Goal: Task Accomplishment & Management: Use online tool/utility

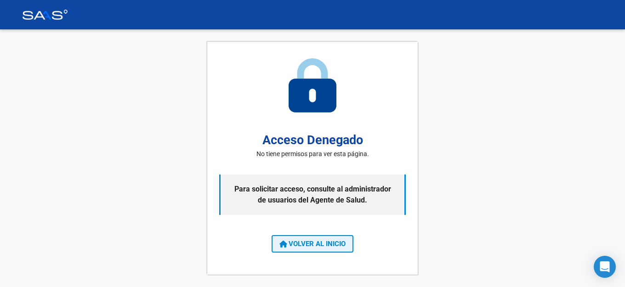
click at [340, 249] on button "VOLVER AL INICIO" at bounding box center [313, 243] width 82 height 17
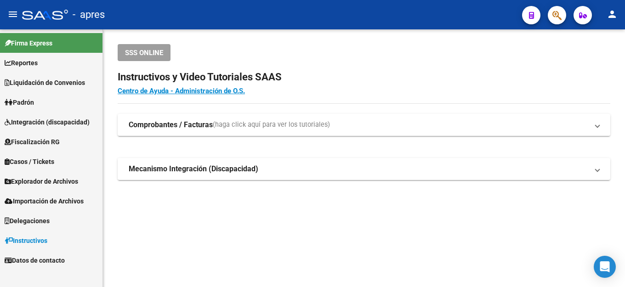
click at [54, 146] on span "Fiscalización RG" at bounding box center [32, 142] width 55 height 10
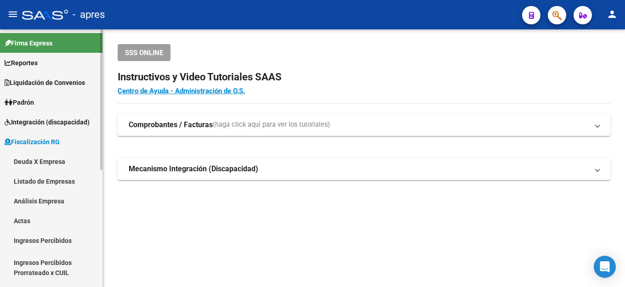
click at [55, 163] on link "Deuda X Empresa" at bounding box center [51, 162] width 102 height 20
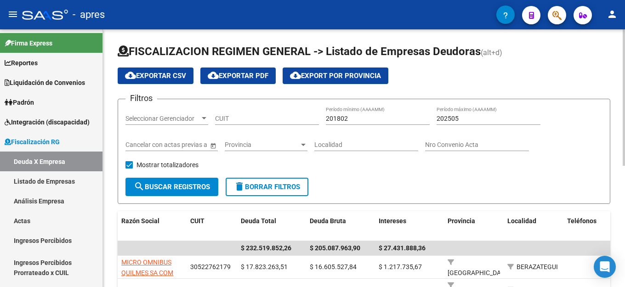
click at [260, 123] on div "CUIT" at bounding box center [267, 116] width 104 height 18
paste input "30-71607709-4"
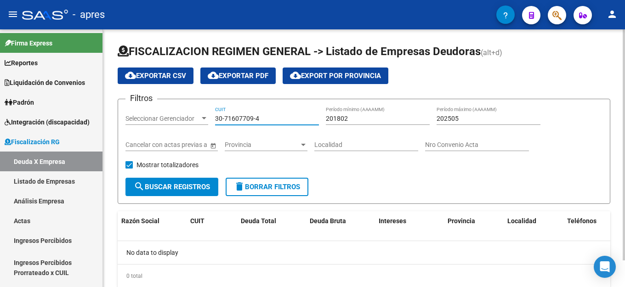
type input "30-71607709-4"
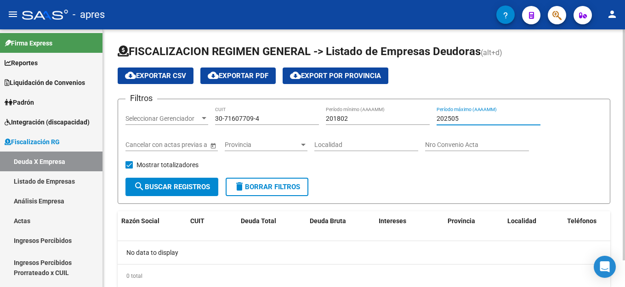
click at [466, 121] on input "202505" at bounding box center [489, 119] width 104 height 8
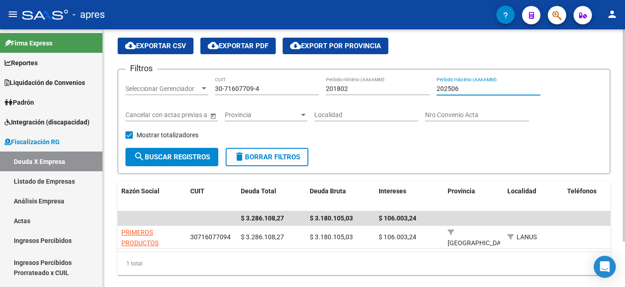
scroll to position [46, 0]
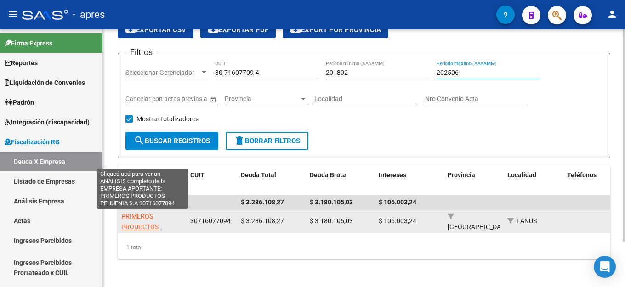
type input "202506"
click at [133, 214] on span "PRIMEROS PRODUCTOS PEHUENIA S.A" at bounding box center [142, 227] width 42 height 28
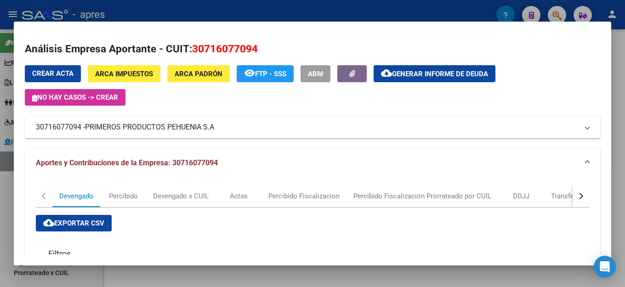
scroll to position [163, 0]
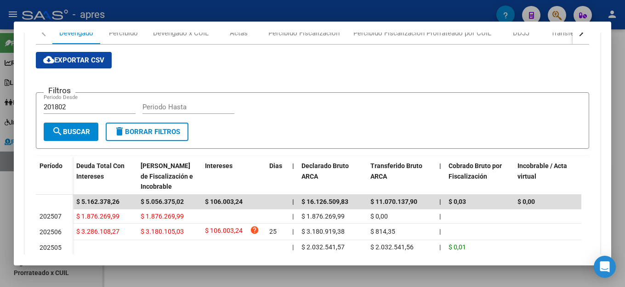
click at [358, 57] on div "cloud_download Exportar CSV Filtros 201802 Periodo Desde Periodo Hasta search B…" at bounding box center [312, 194] width 553 height 285
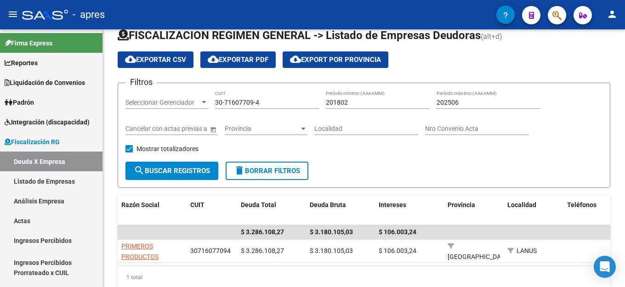
scroll to position [0, 0]
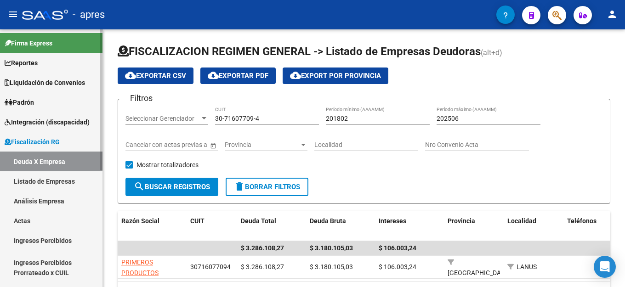
click at [43, 142] on span "Fiscalización RG" at bounding box center [32, 142] width 55 height 10
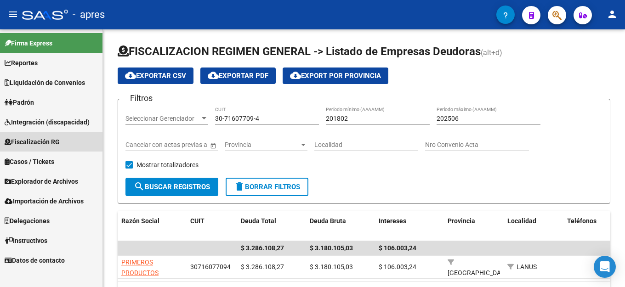
click at [41, 141] on span "Fiscalización RG" at bounding box center [32, 142] width 55 height 10
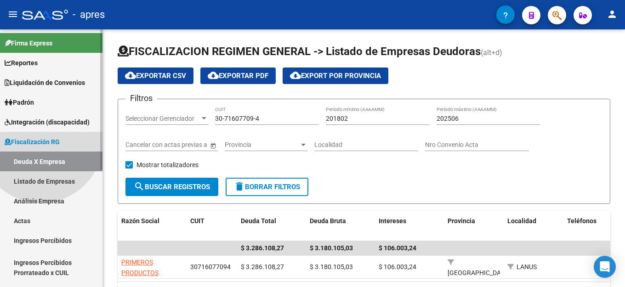
click at [41, 141] on span "Fiscalización RG" at bounding box center [32, 142] width 55 height 10
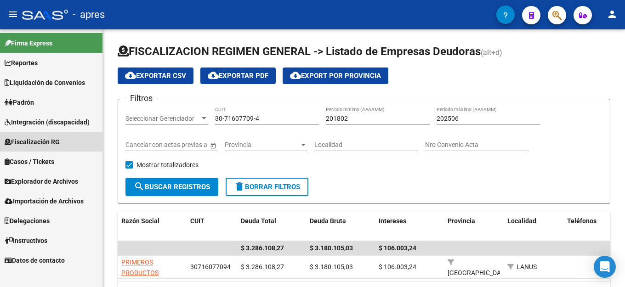
click at [54, 140] on span "Fiscalización RG" at bounding box center [32, 142] width 55 height 10
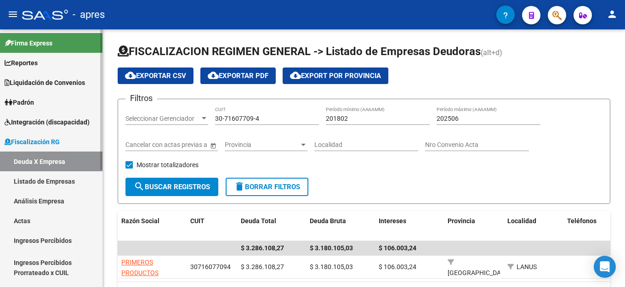
click at [39, 161] on link "Deuda X Empresa" at bounding box center [51, 162] width 102 height 20
drag, startPoint x: 280, startPoint y: 120, endPoint x: 85, endPoint y: 121, distance: 195.3
click at [74, 124] on mat-sidenav-container "Firma Express Reportes Ingresos Percibidos Análisis de todos los conceptos (his…" at bounding box center [312, 158] width 625 height 258
paste input "33-70984909-9"
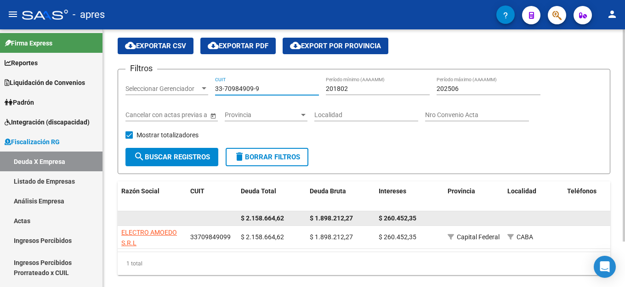
scroll to position [46, 0]
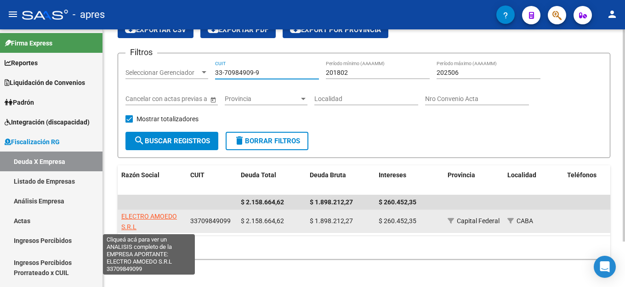
type input "33-70984909-9"
click at [148, 217] on span "ELECTRO AMOEDO S.R.L" at bounding box center [149, 222] width 56 height 18
type textarea "33709849099"
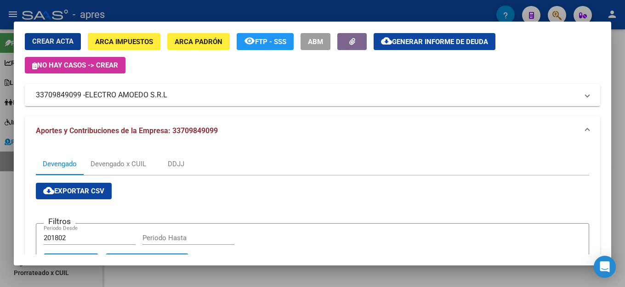
scroll to position [138, 0]
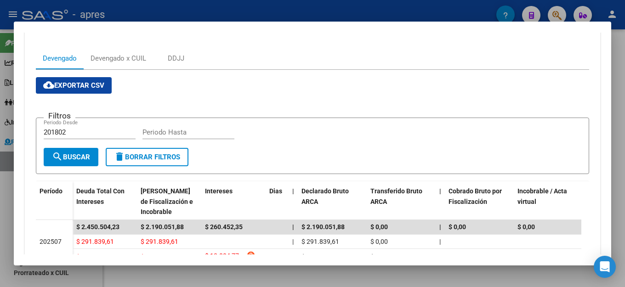
click at [177, 134] on input "Periodo Hasta" at bounding box center [188, 132] width 92 height 8
type input "202506"
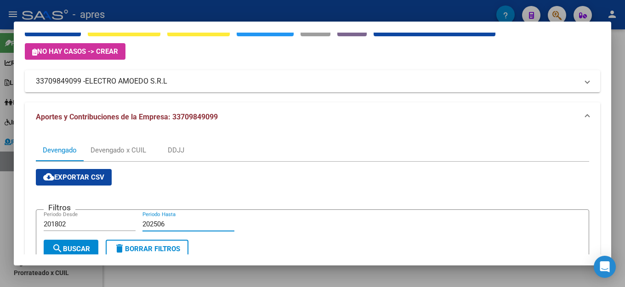
scroll to position [0, 0]
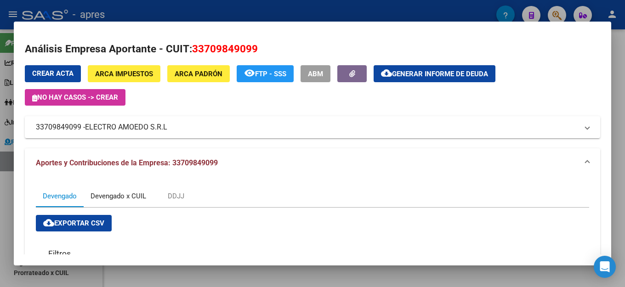
click at [135, 191] on div "Devengado x CUIL" at bounding box center [119, 196] width 56 height 10
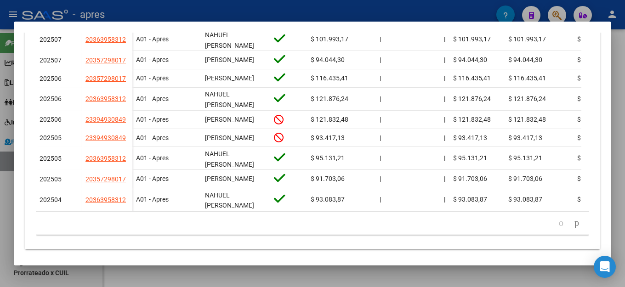
scroll to position [404, 0]
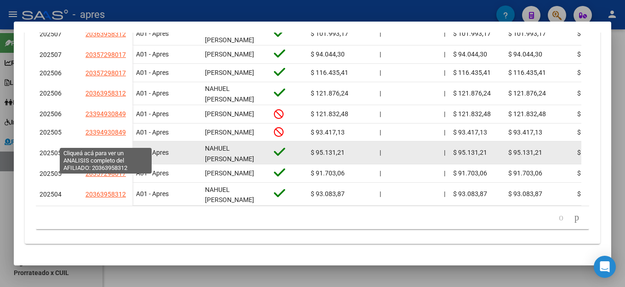
drag, startPoint x: 131, startPoint y: 142, endPoint x: 87, endPoint y: 138, distance: 43.8
click at [87, 142] on datatable-body-cell "20363958312" at bounding box center [107, 153] width 51 height 23
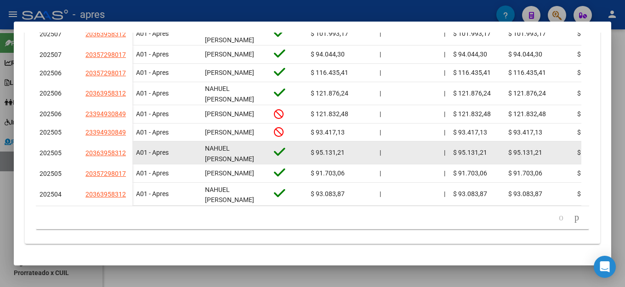
copy span "20363958312"
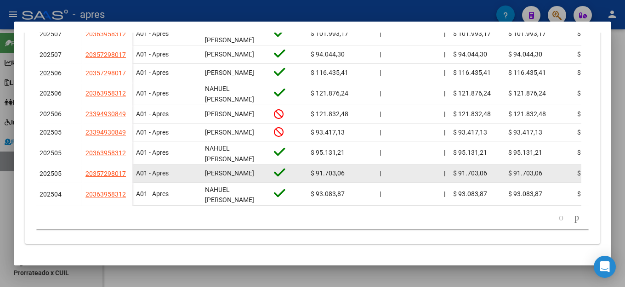
drag, startPoint x: 125, startPoint y: 165, endPoint x: 80, endPoint y: 163, distance: 45.1
click at [80, 165] on div "202505 20357298017" at bounding box center [84, 174] width 97 height 18
copy div "20357298017"
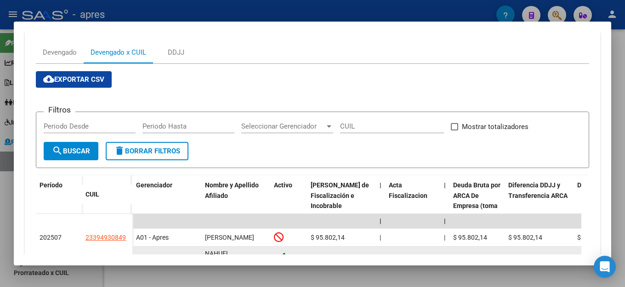
scroll to position [36, 0]
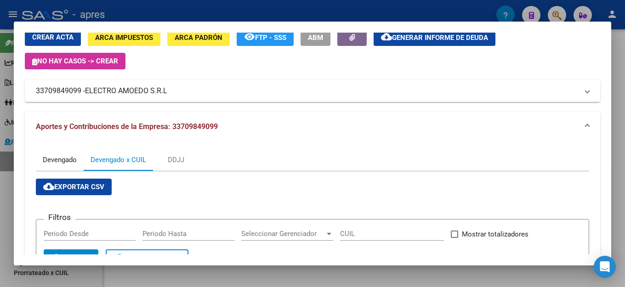
click at [65, 159] on div "Devengado" at bounding box center [60, 160] width 34 height 10
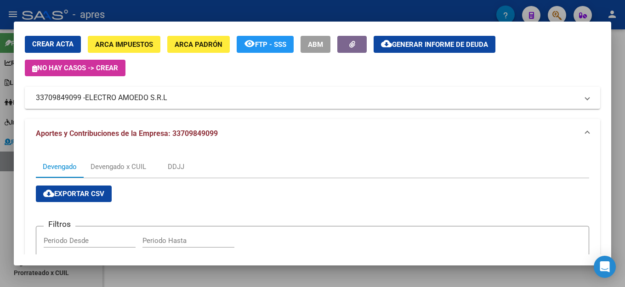
scroll to position [0, 0]
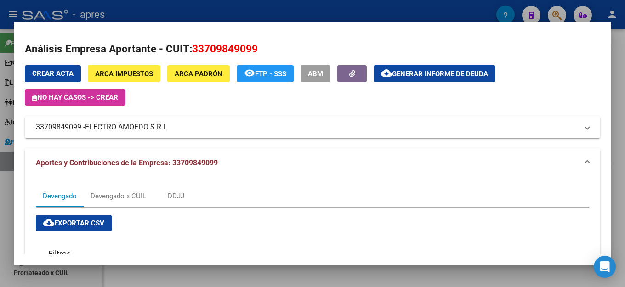
click at [418, 78] on button "cloud_download Generar informe de deuda" at bounding box center [435, 73] width 122 height 17
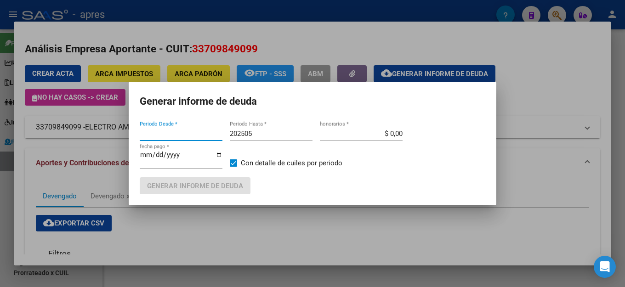
type input "201802"
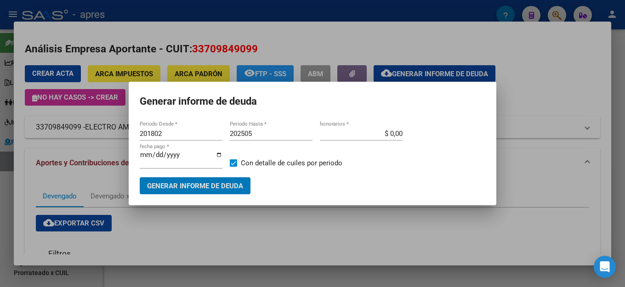
click at [275, 134] on input "202505" at bounding box center [271, 134] width 83 height 8
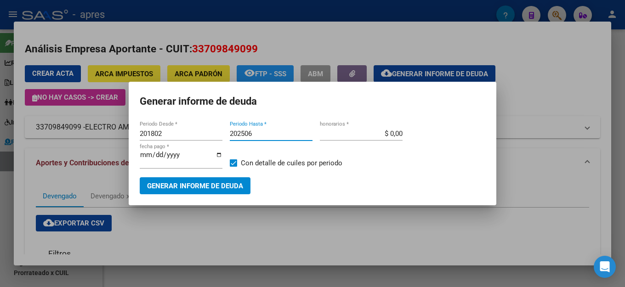
type input "202506"
click at [222, 182] on span "Generar informe de deuda" at bounding box center [195, 186] width 96 height 8
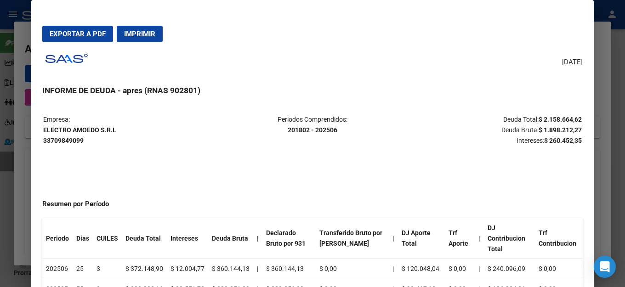
click at [304, 63] on div "[DATE] INFORME DE DEUDA - apres (RNAS 902801) Empresa: ELECTRO AMOEDO S.R.L 337…" at bounding box center [312, 181] width 540 height 262
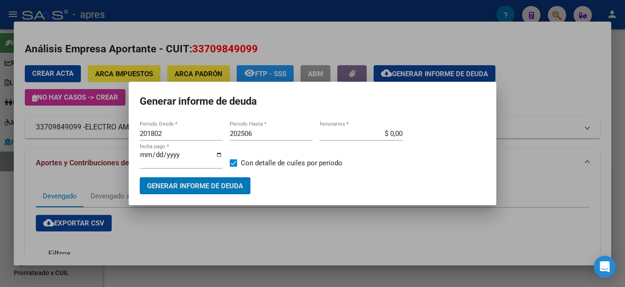
click at [305, 103] on h1 "Generar informe de deuda" at bounding box center [313, 101] width 346 height 17
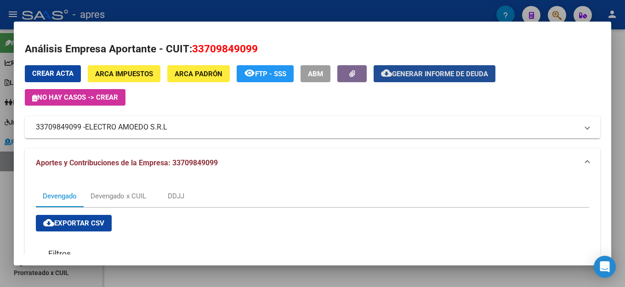
click at [432, 75] on span "Generar informe de deuda" at bounding box center [440, 74] width 96 height 8
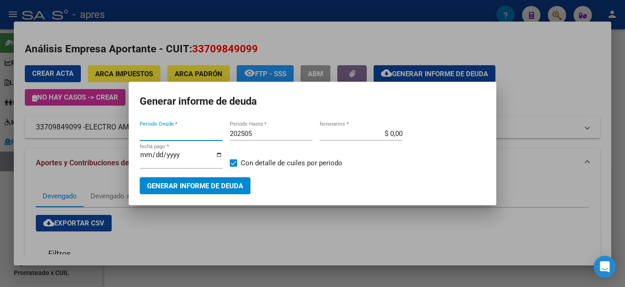
type input "201802"
click at [296, 136] on input "202505" at bounding box center [271, 134] width 83 height 8
type input "202506"
click at [223, 188] on button "Generar informe de deuda" at bounding box center [195, 185] width 111 height 17
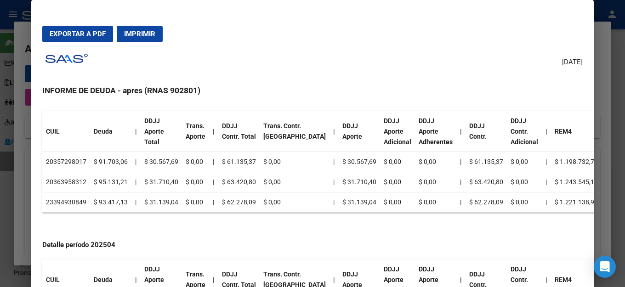
scroll to position [460, 0]
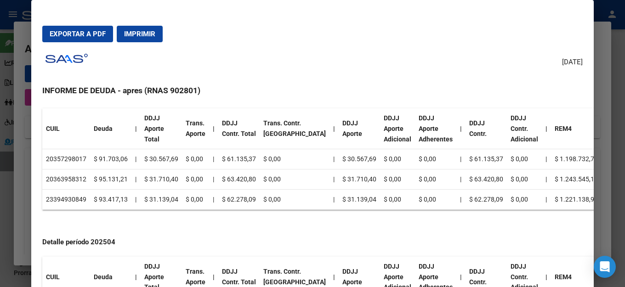
click at [74, 178] on td "20363958312" at bounding box center [66, 180] width 48 height 20
copy td "20363958312"
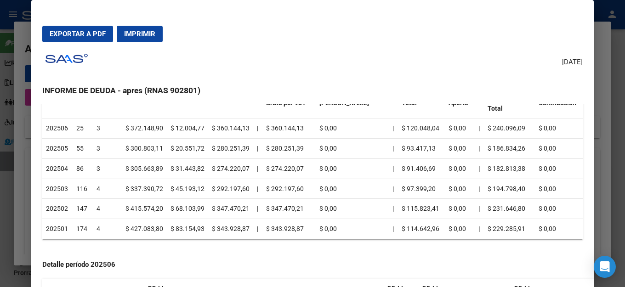
scroll to position [0, 0]
